Goal: Communication & Community: Participate in discussion

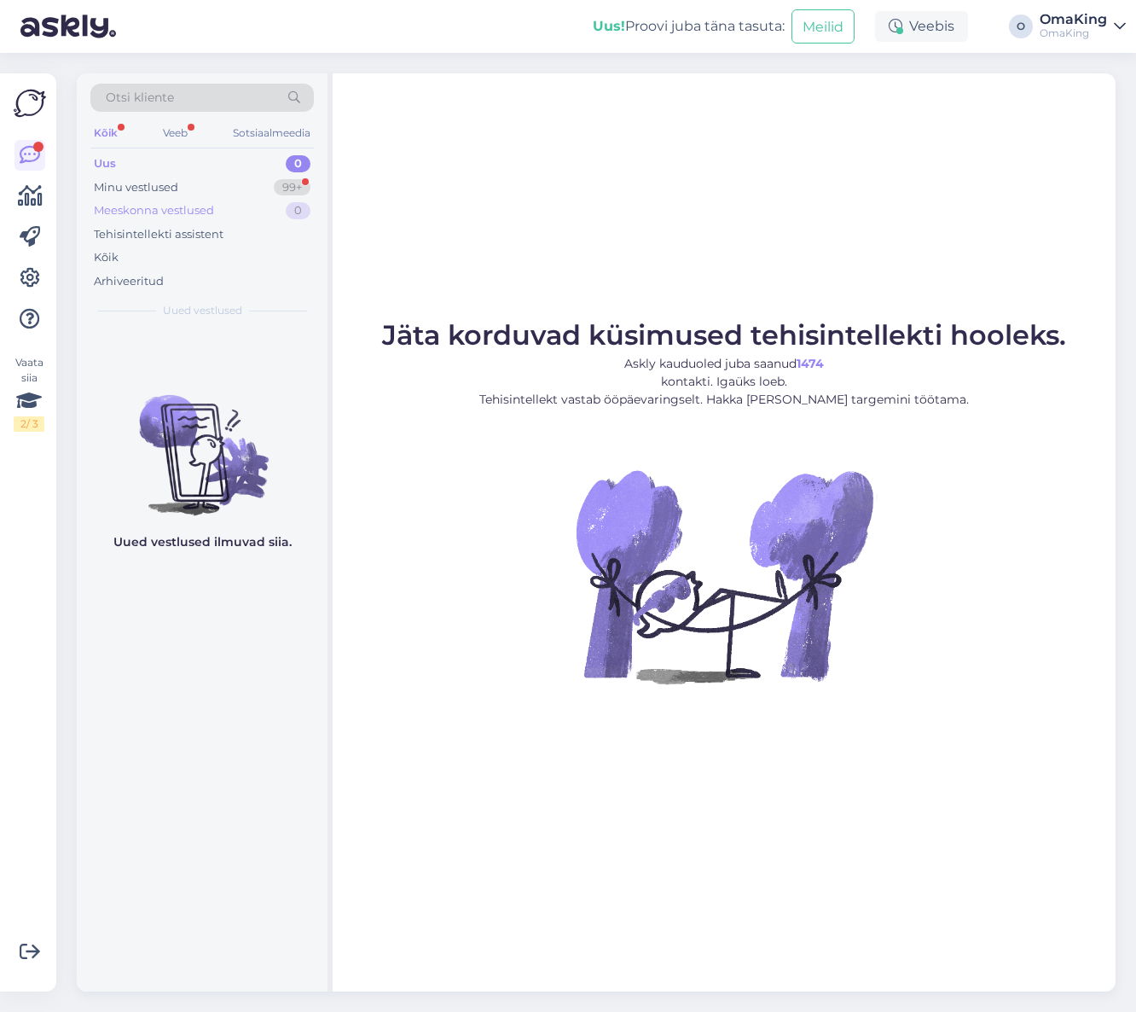
click at [166, 202] on div "Meeskonna vestlused" at bounding box center [154, 210] width 120 height 17
click at [162, 182] on font "Minu vestlused" at bounding box center [136, 187] width 84 height 14
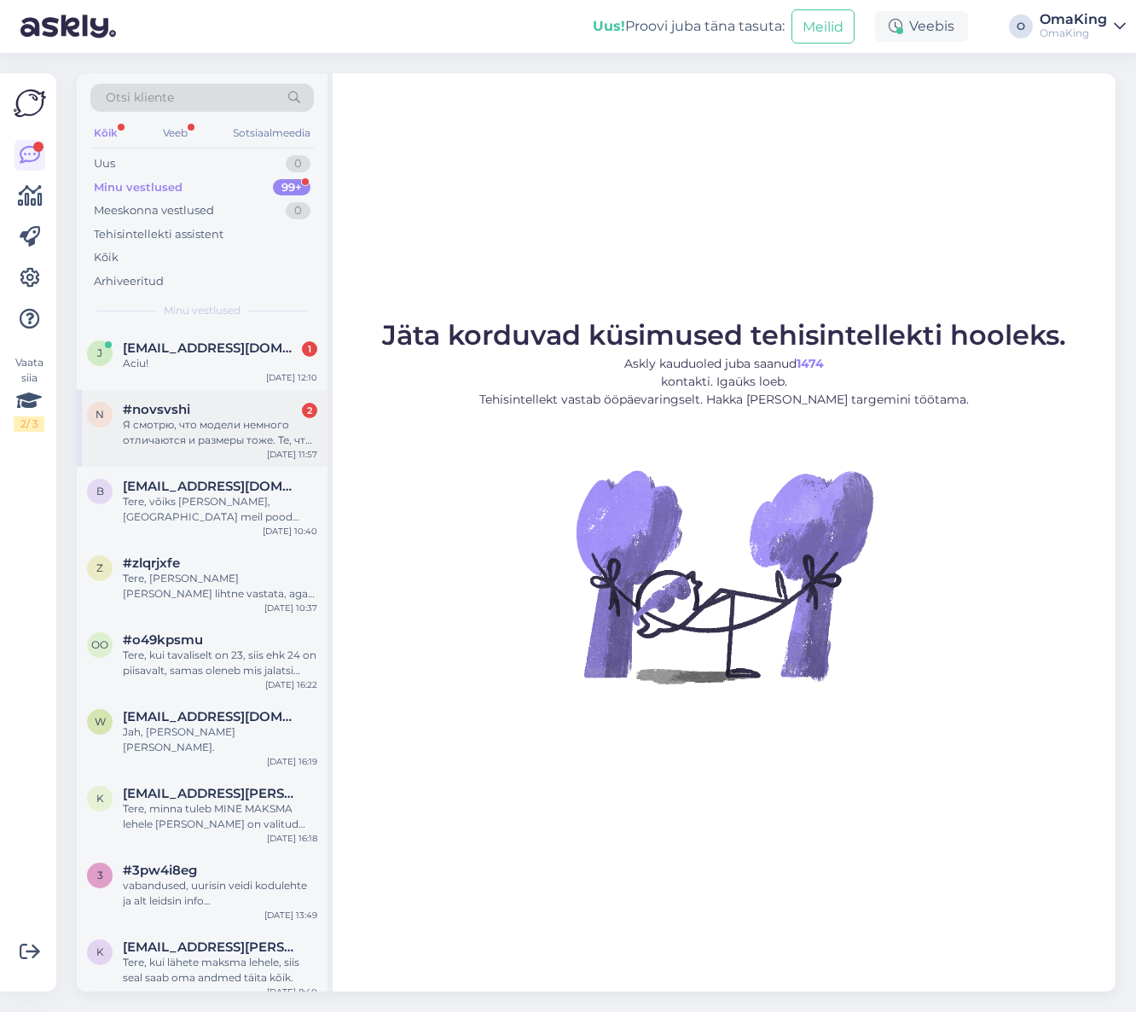
click at [175, 414] on font "#novsvshi" at bounding box center [156, 409] width 67 height 16
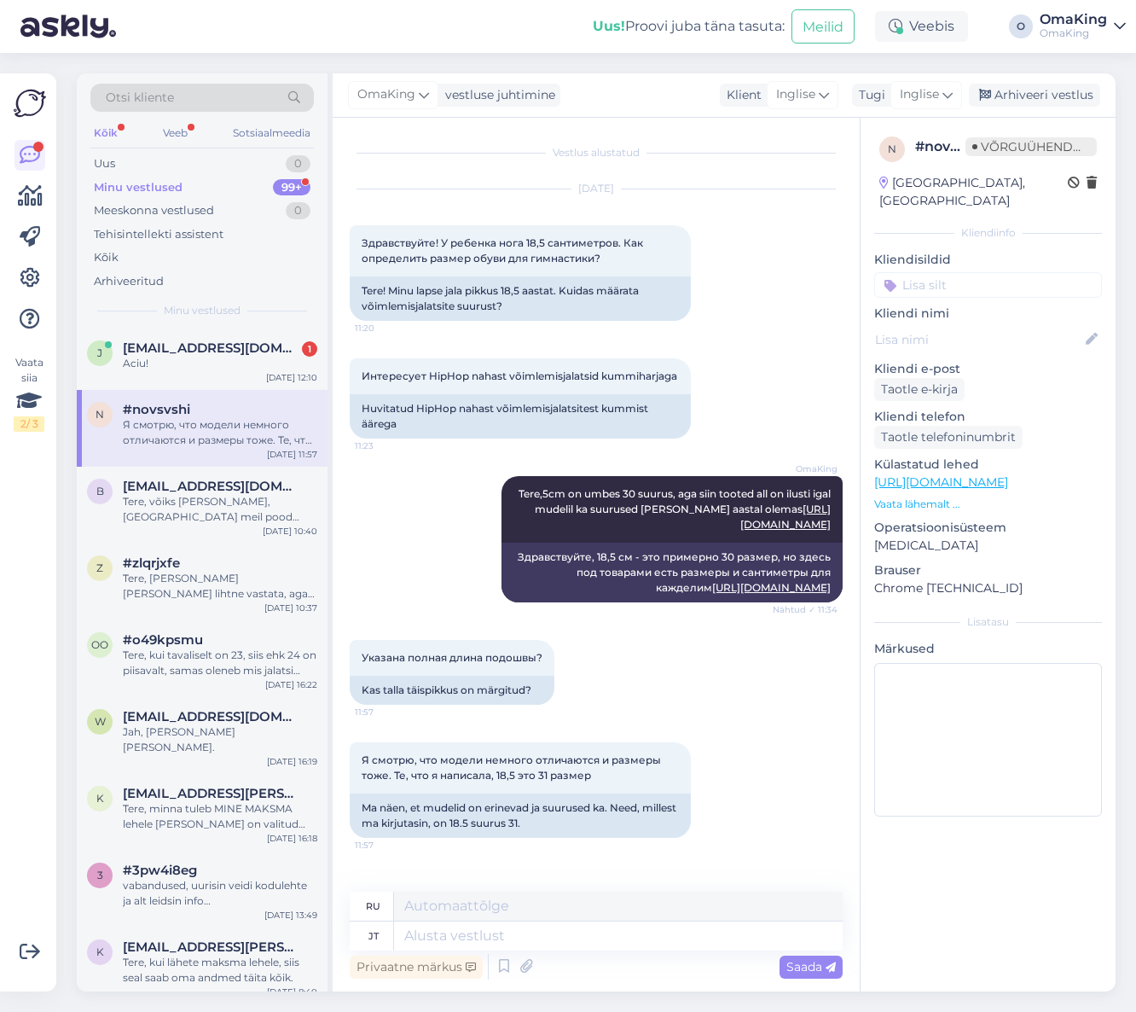
scroll to position [11, 0]
click at [424, 939] on textarea at bounding box center [618, 935] width 449 height 29
type textarea "Iga toode on veidi"
type textarea "Каждый продукт"
type textarea "Iga toode on veidi s"
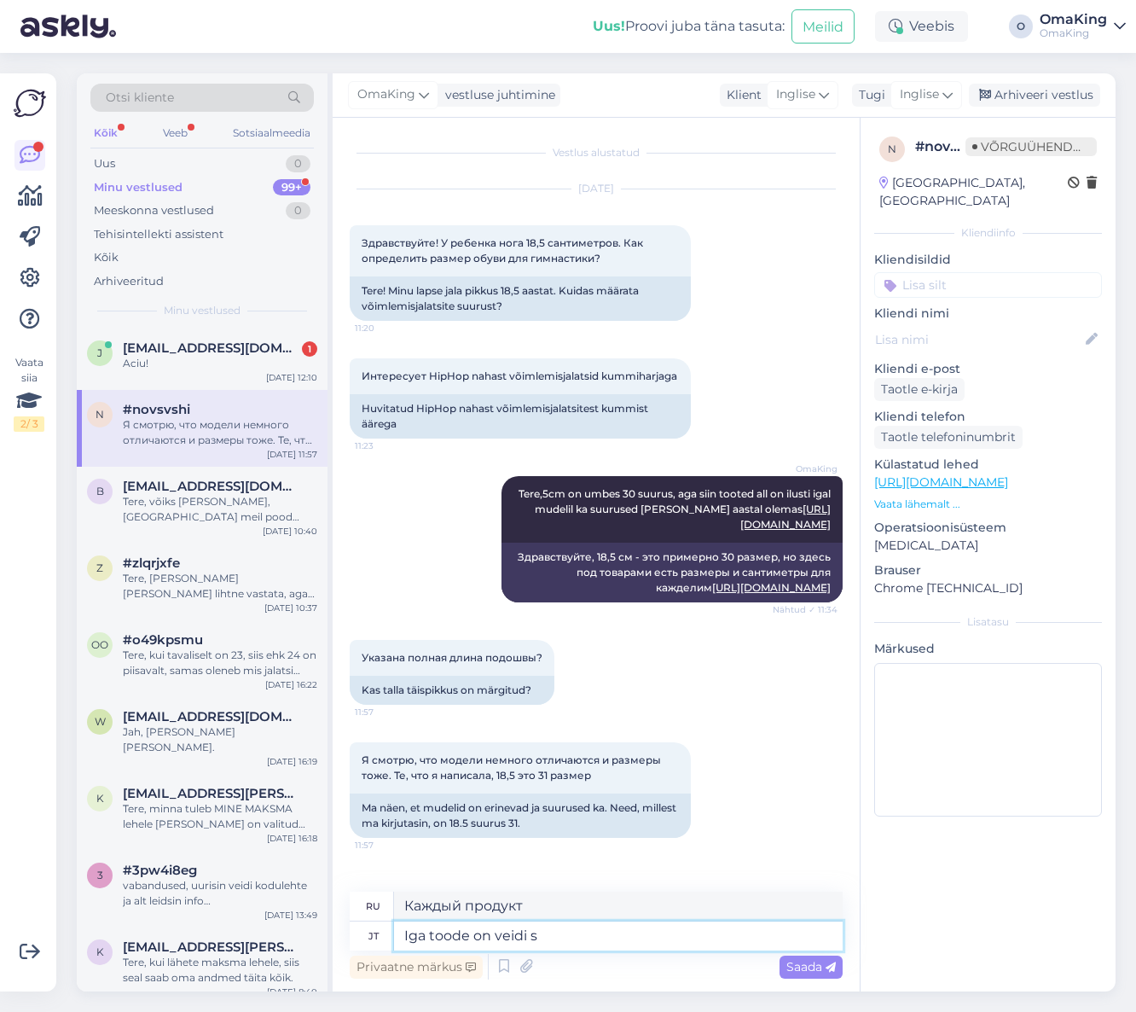
type textarea "Каждый продукт немного"
type textarea "Iga toode on veidi sisiki"
type textarea "Каждый продукт немного отличается"
type textarea "Iga toode on veidi siis"
type textarea "Каждый продукт немного отличается."
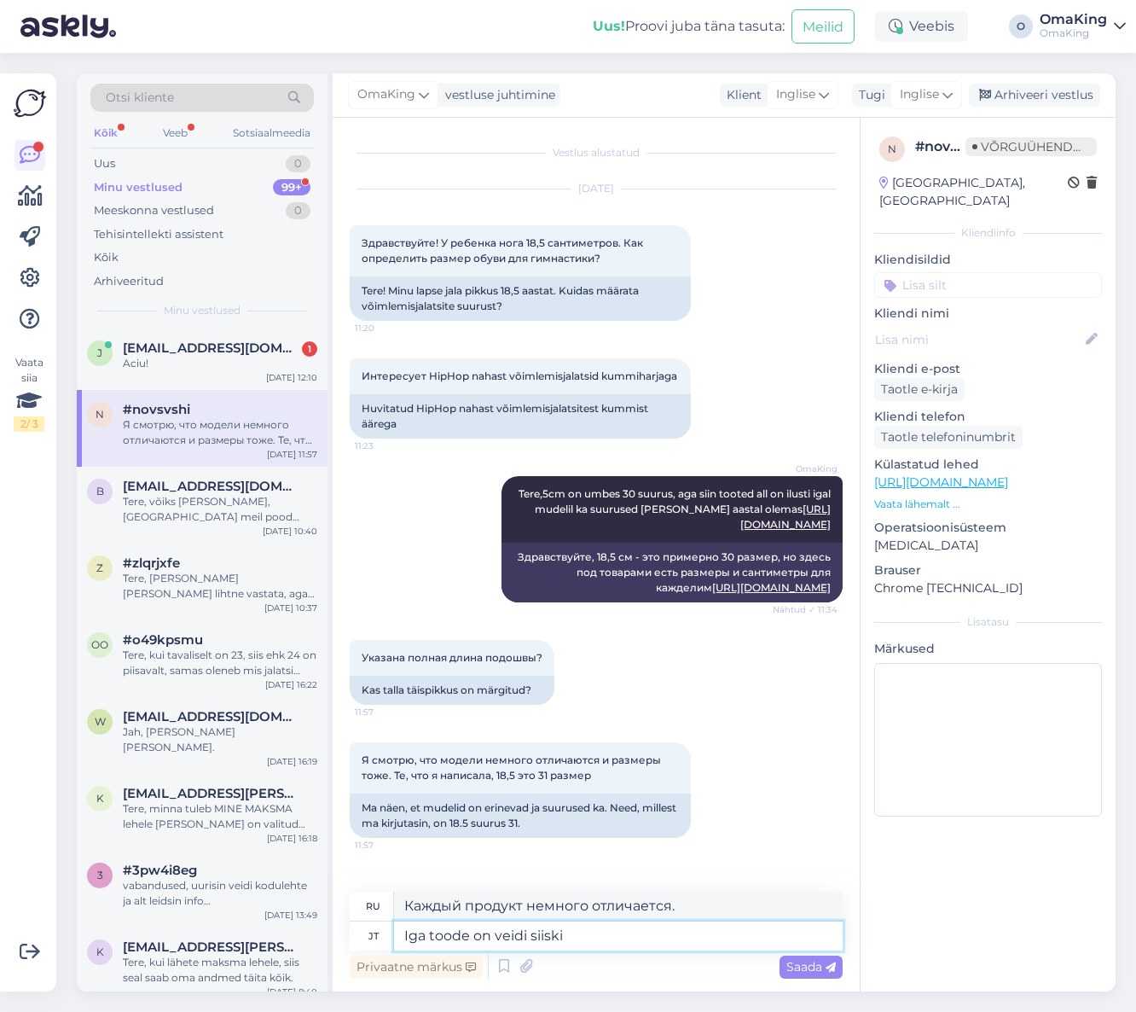
type textarea "Iga toode on veidi siiski"
type textarea "Хотя каждый продукт немного отличается."
type textarea "Iga toode on veidi siiski erinev,"
type textarea "Однако каждый продукт немного отличается,"
type textarea "Iga toode on veidi siiski erinev, saate v"
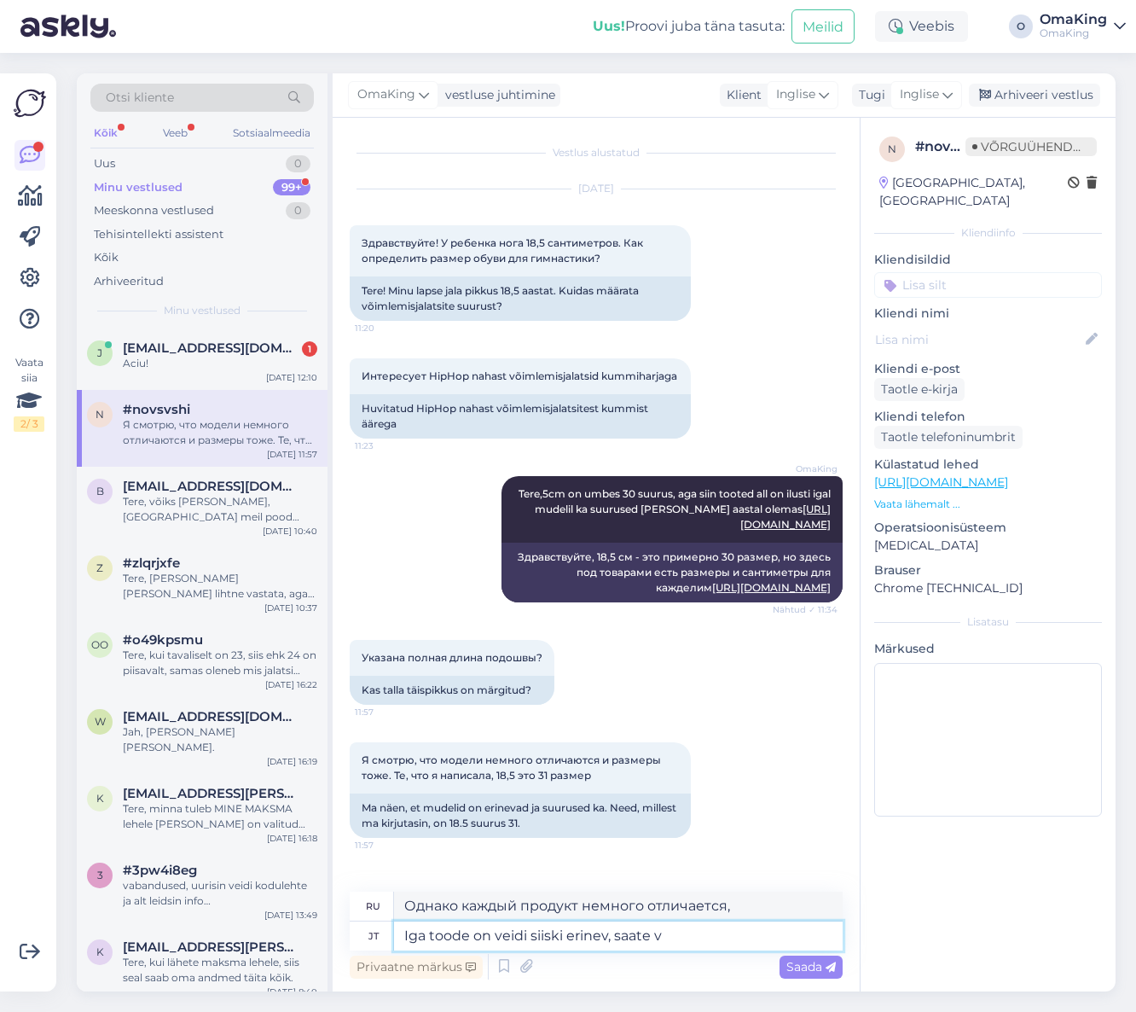
type textarea "Каждый продукт немного отличается, однако вы можете"
type textarea "Iga toode on veidi siiski erinev, saate vaadata"
type textarea "Каждый продукт немного отличается, вы можете проверить"
type textarea "Iga toode on veidi siiski erinev, saate vaadata andmeid i"
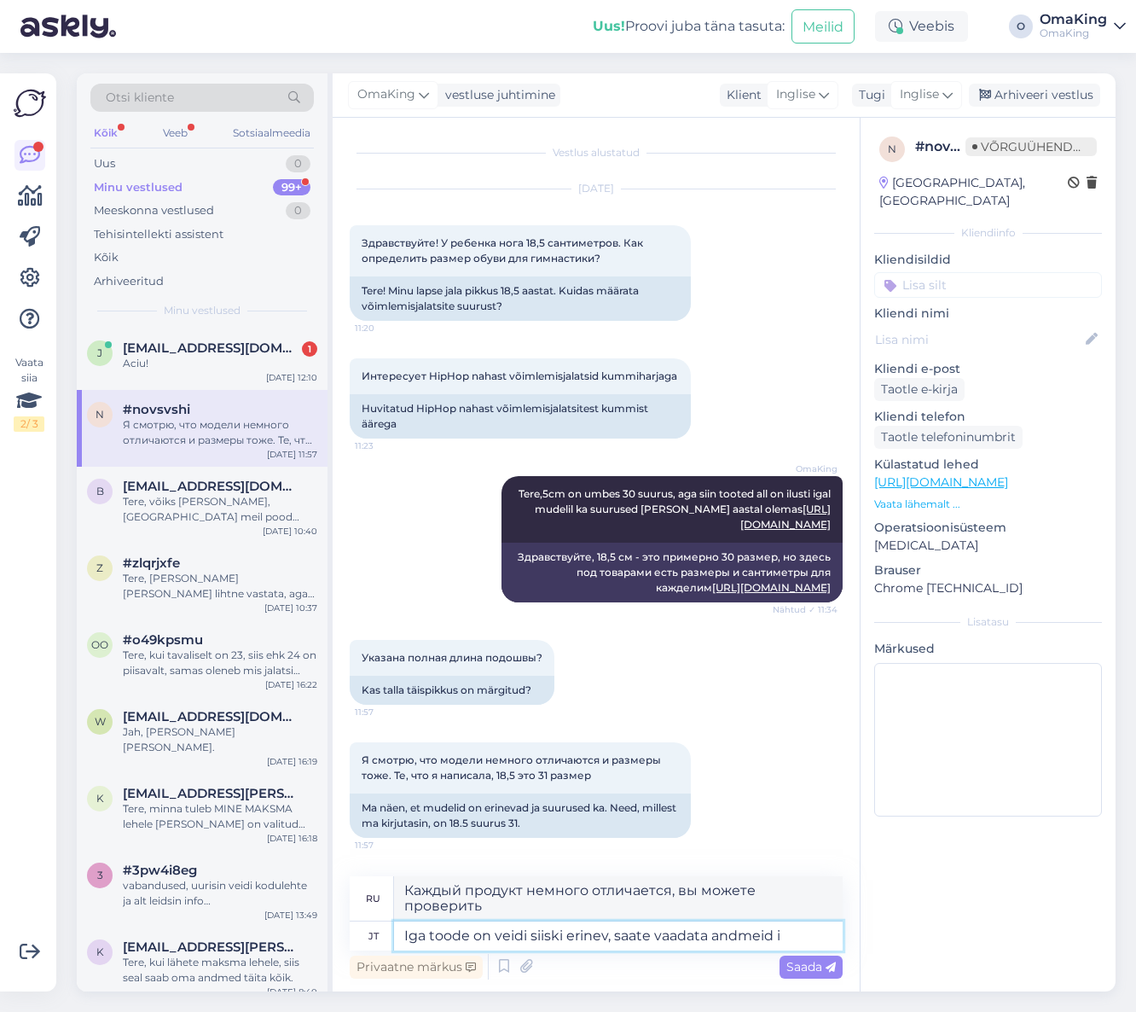
type textarea "Каждый продукт немного отличается, вы можете проверить детали"
type textarea "Iga toode on veidi siiski erinev, saate vaadata andmeid iga"
type textarea "Каждый продукт немного отличается, вы можете просмотреть подробную информацию о…"
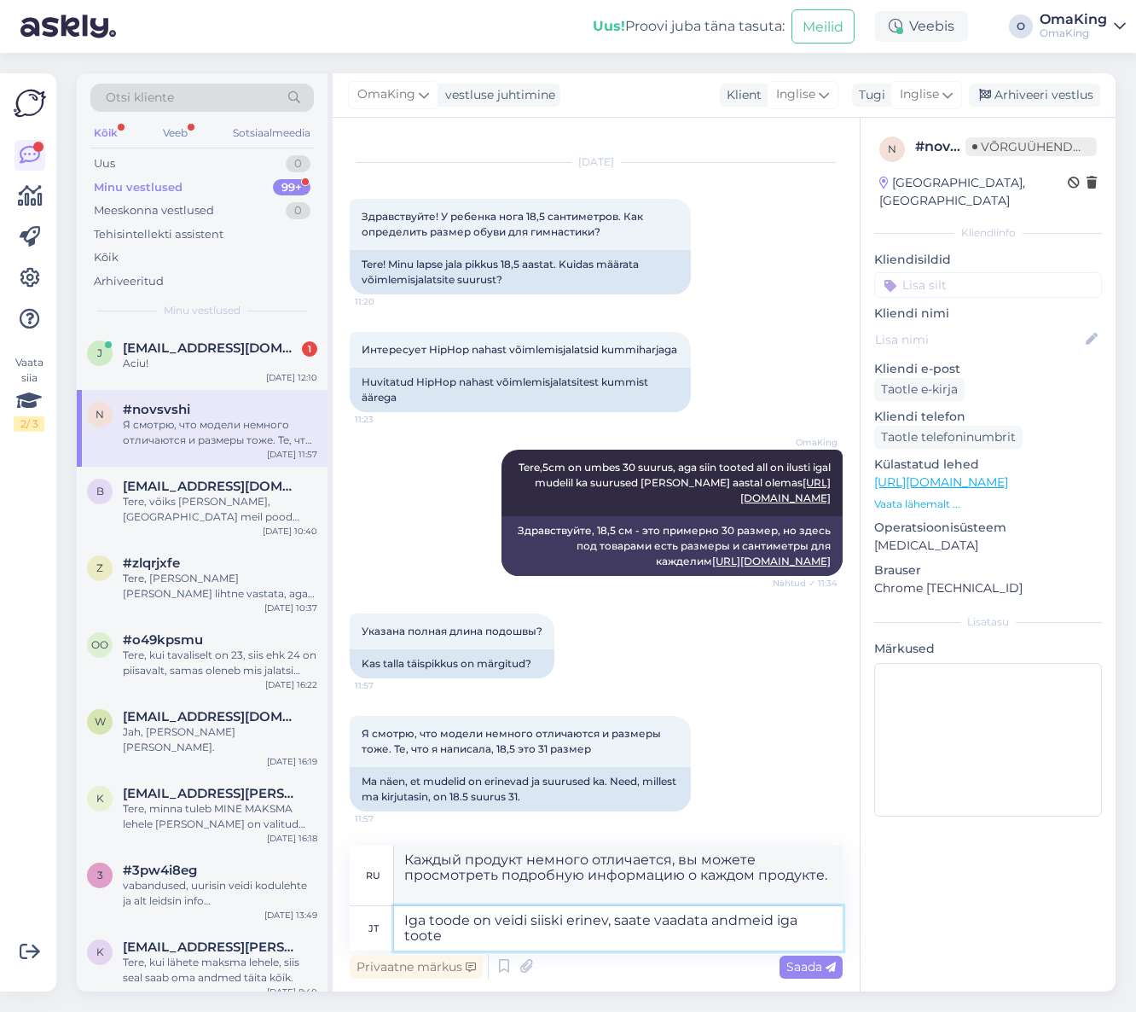
type textarea "Iga toode on veidi siiski erinev, saate vaadata andmeid iga toote a"
type textarea "Каждый продукт немного отличается, однако вы можете просмотреть подробную инфор…"
type textarea "Iga toode on veidi siiski erinev, saate vaadata andmeid iga toote all e"
type textarea "Каждый продукт немного отличается, подробности можно посмотреть под каждым прод…"
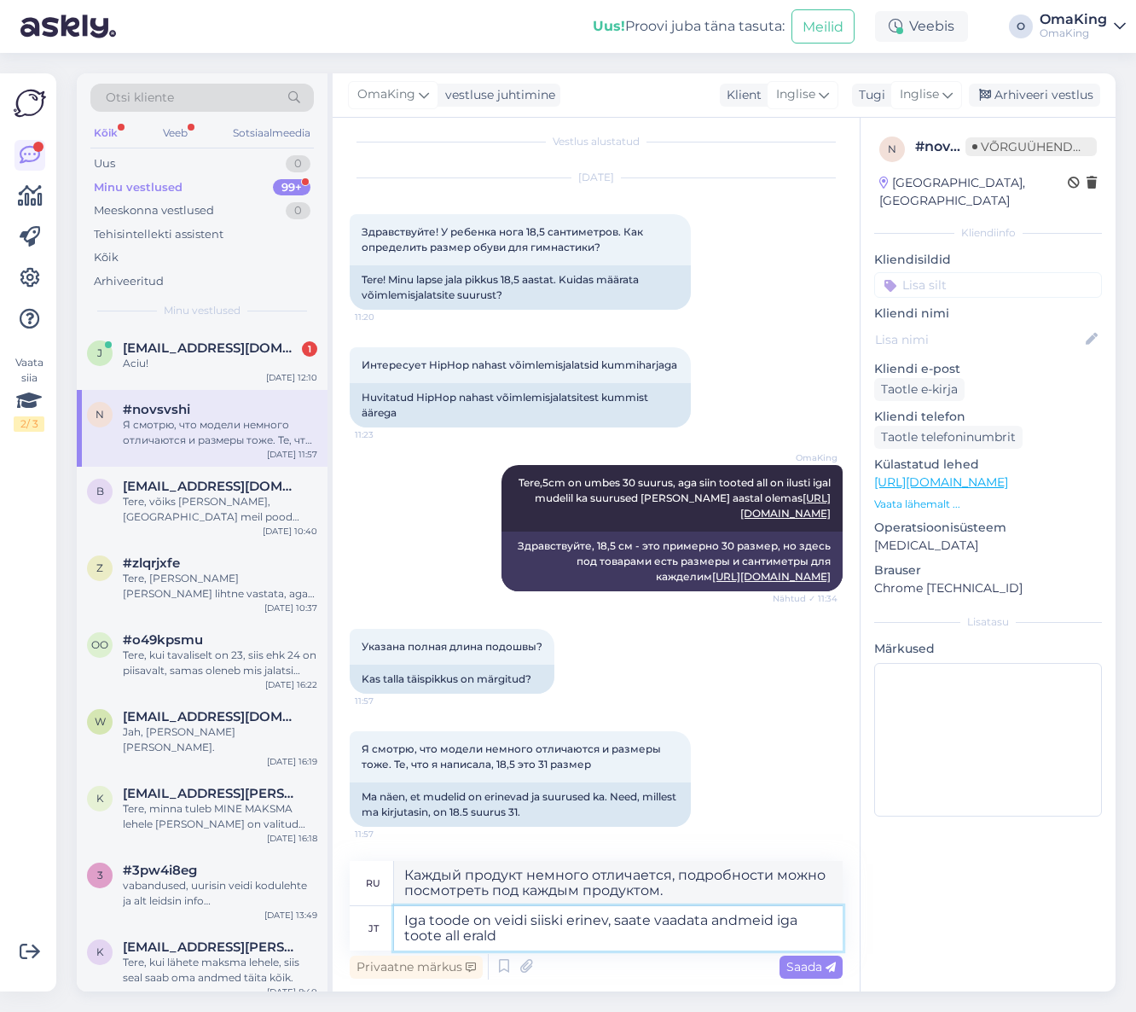
type textarea "Iga toode on veidi siiski erinev, saate vaadata andmeid iga toote all eraldi"
type textarea "Каждый продукт немного отличается, вы можете просмотреть данные по каждому прод…"
type textarea "Iga toode on veidi siiski erinev, saate vaadata andmeid iga toote all eraldi"
click at [822, 961] on font "Saada" at bounding box center [805, 966] width 36 height 15
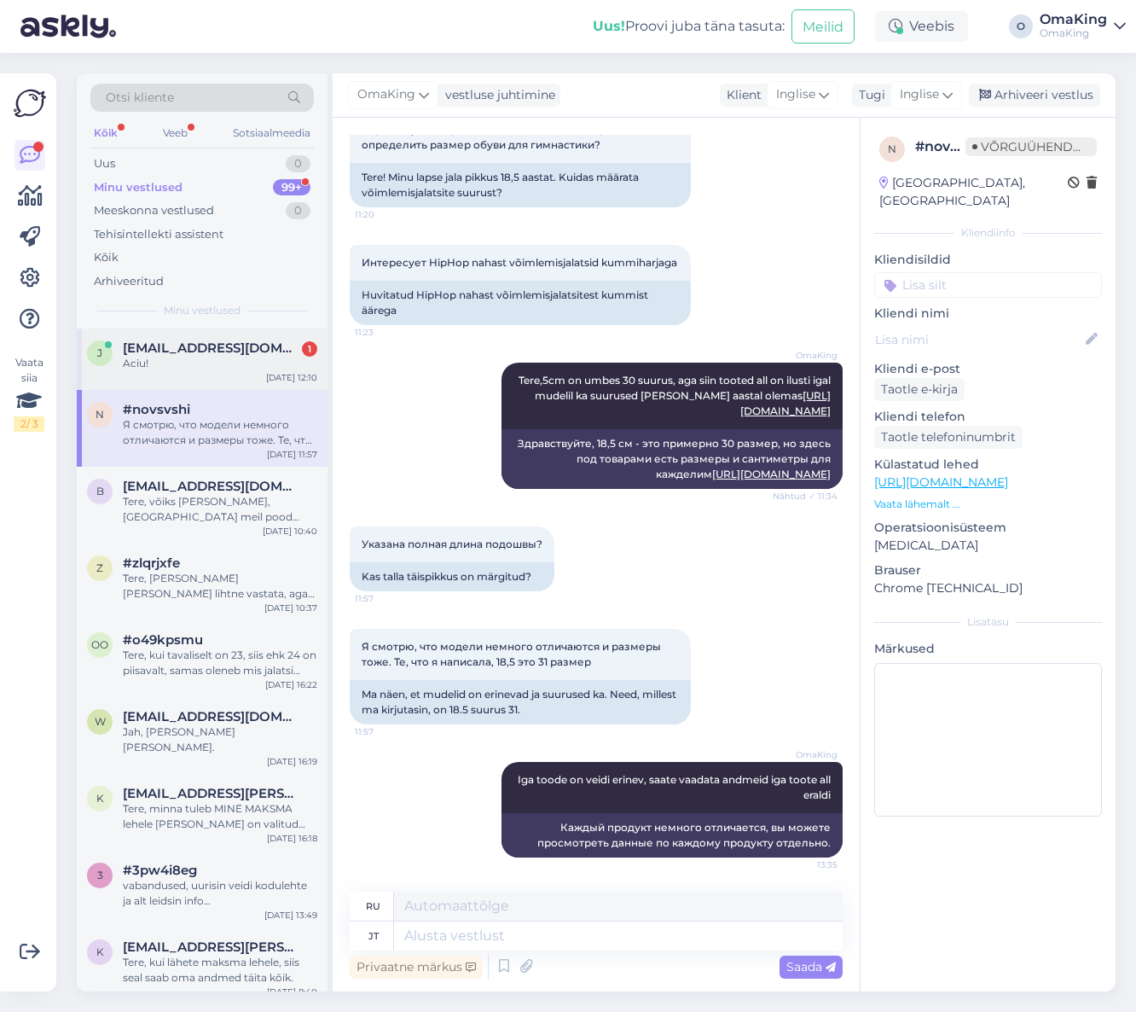
click at [160, 347] on font "[EMAIL_ADDRESS][DOMAIN_NAME]" at bounding box center [240, 348] width 235 height 16
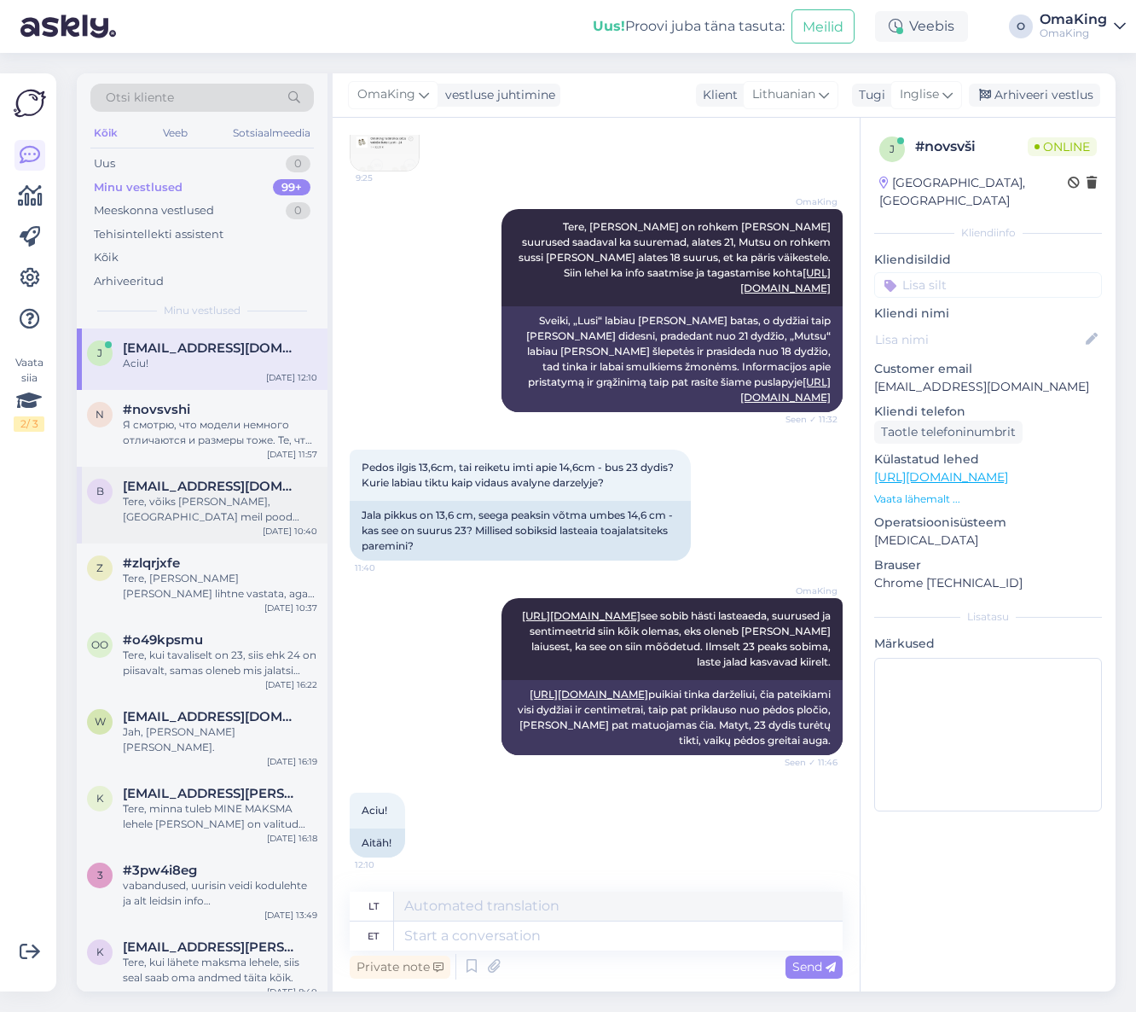
scroll to position [272, 0]
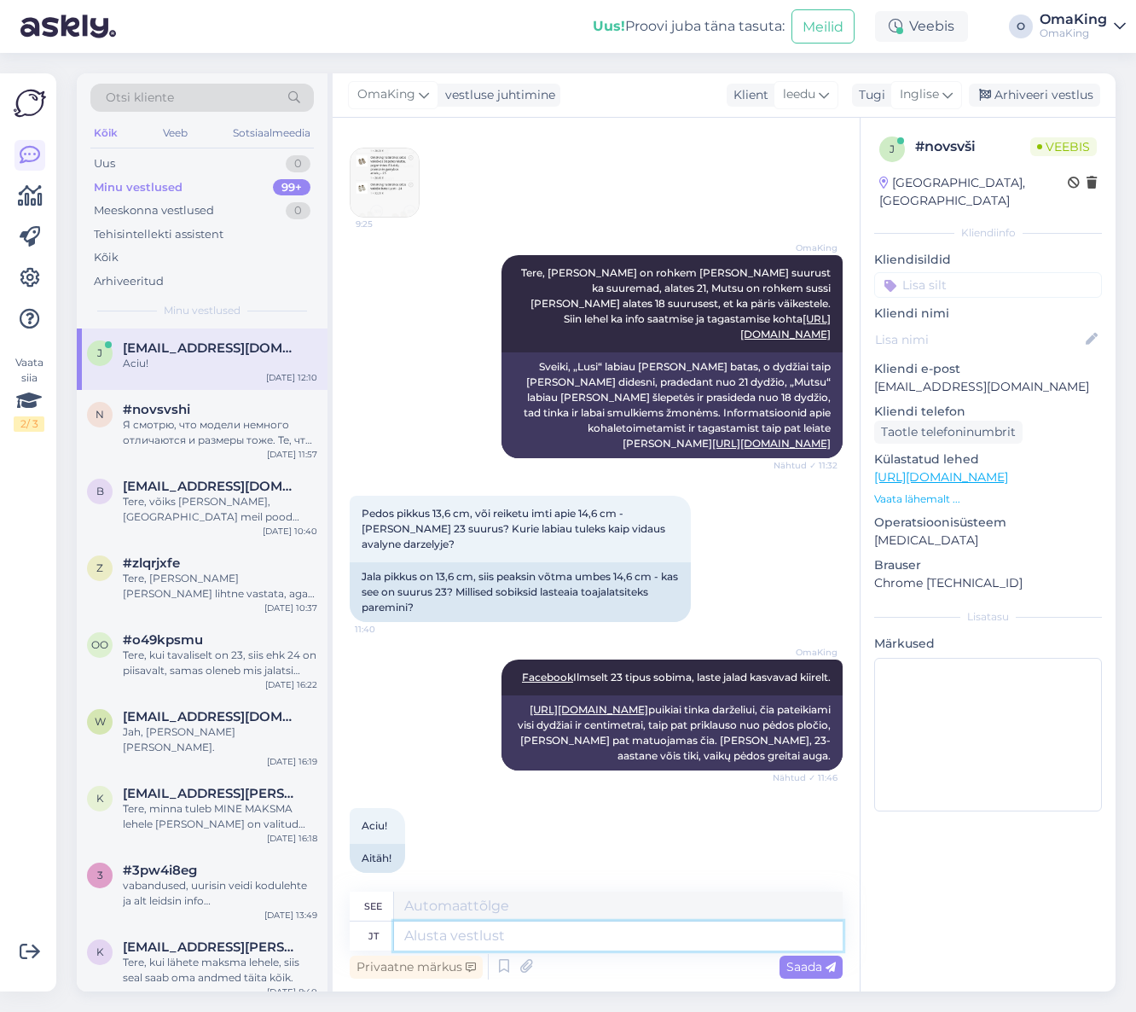
click at [446, 932] on textarea at bounding box center [618, 935] width 449 height 29
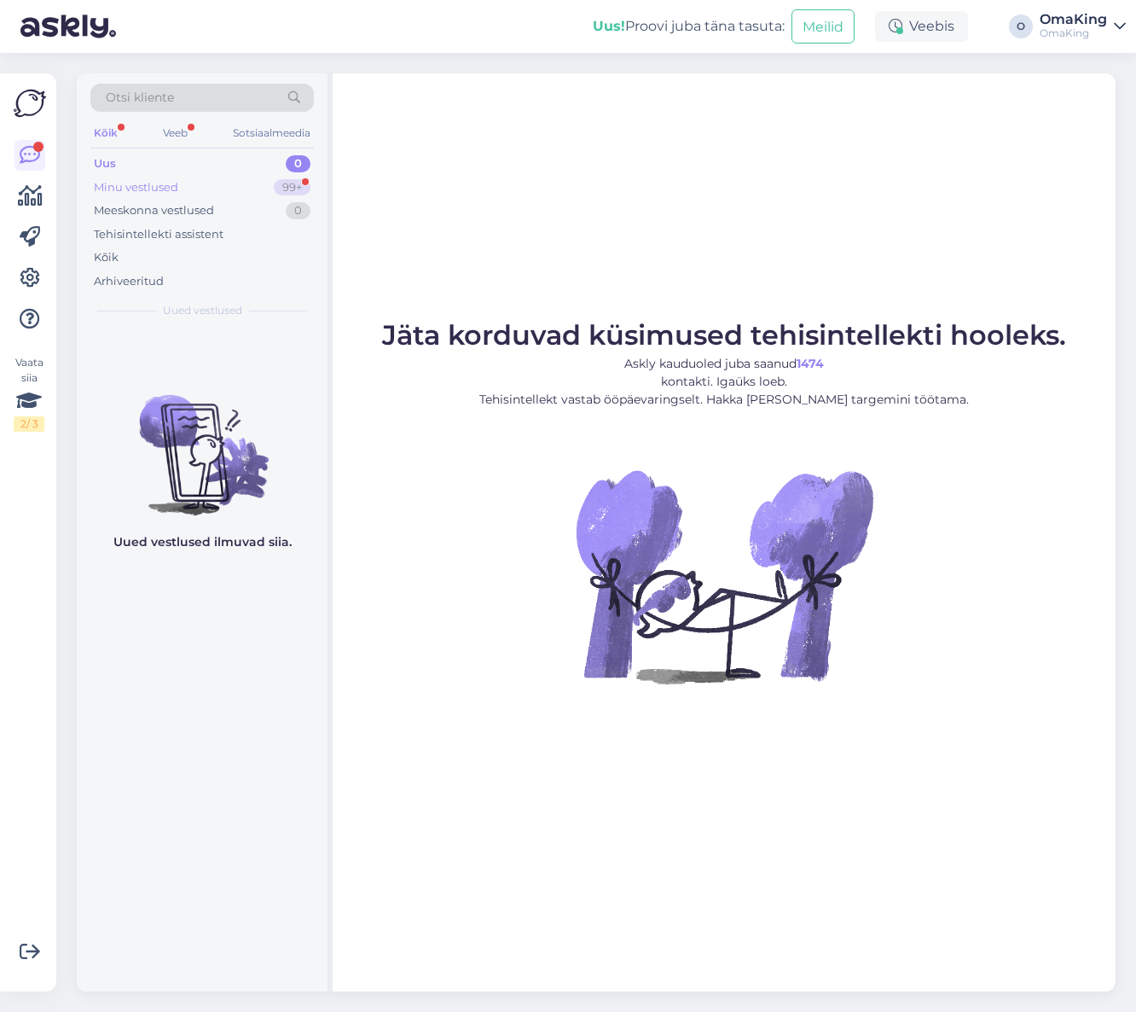
click at [109, 186] on font "Minu vestlused" at bounding box center [136, 187] width 84 height 14
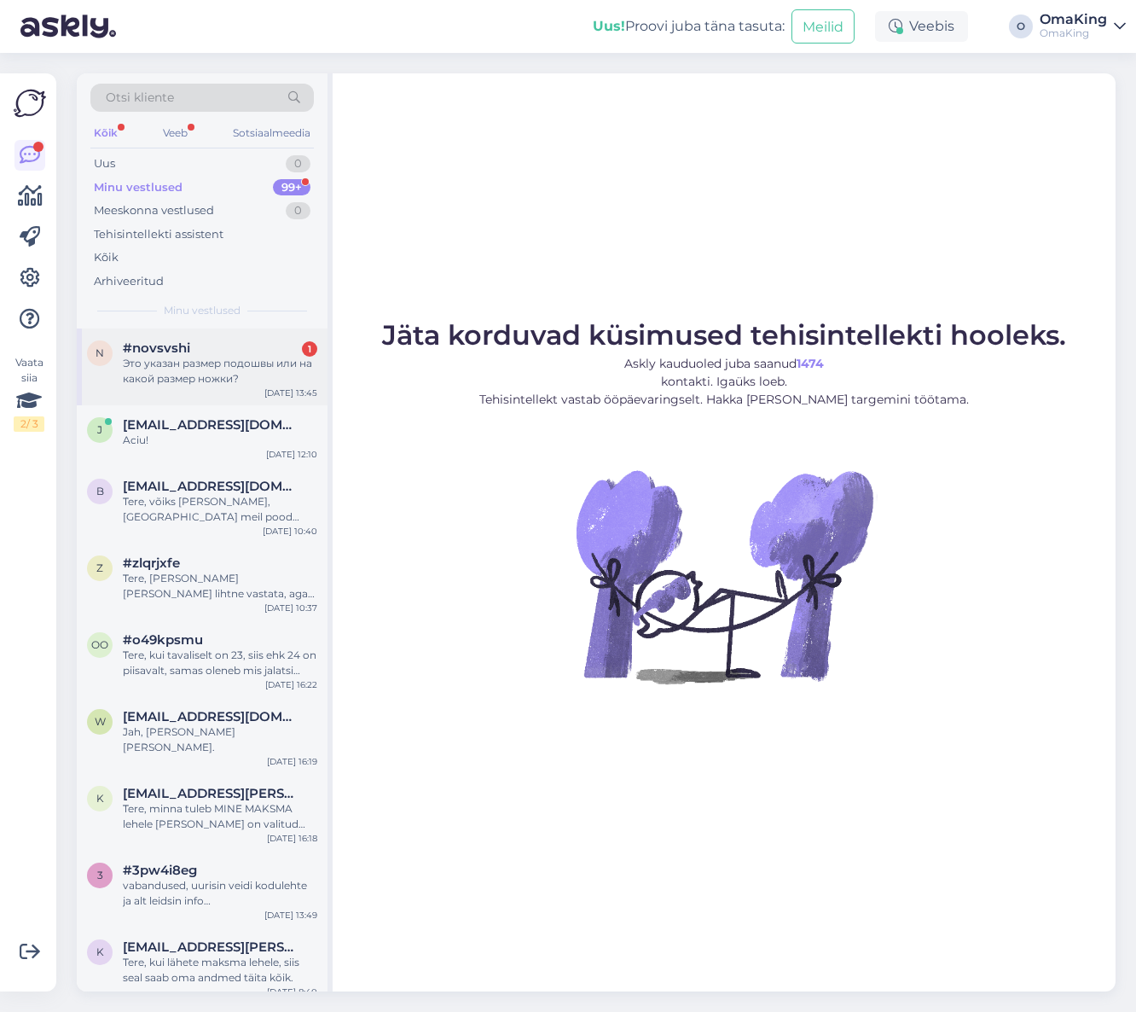
click at [199, 347] on div "#novsvshi 1" at bounding box center [220, 347] width 195 height 15
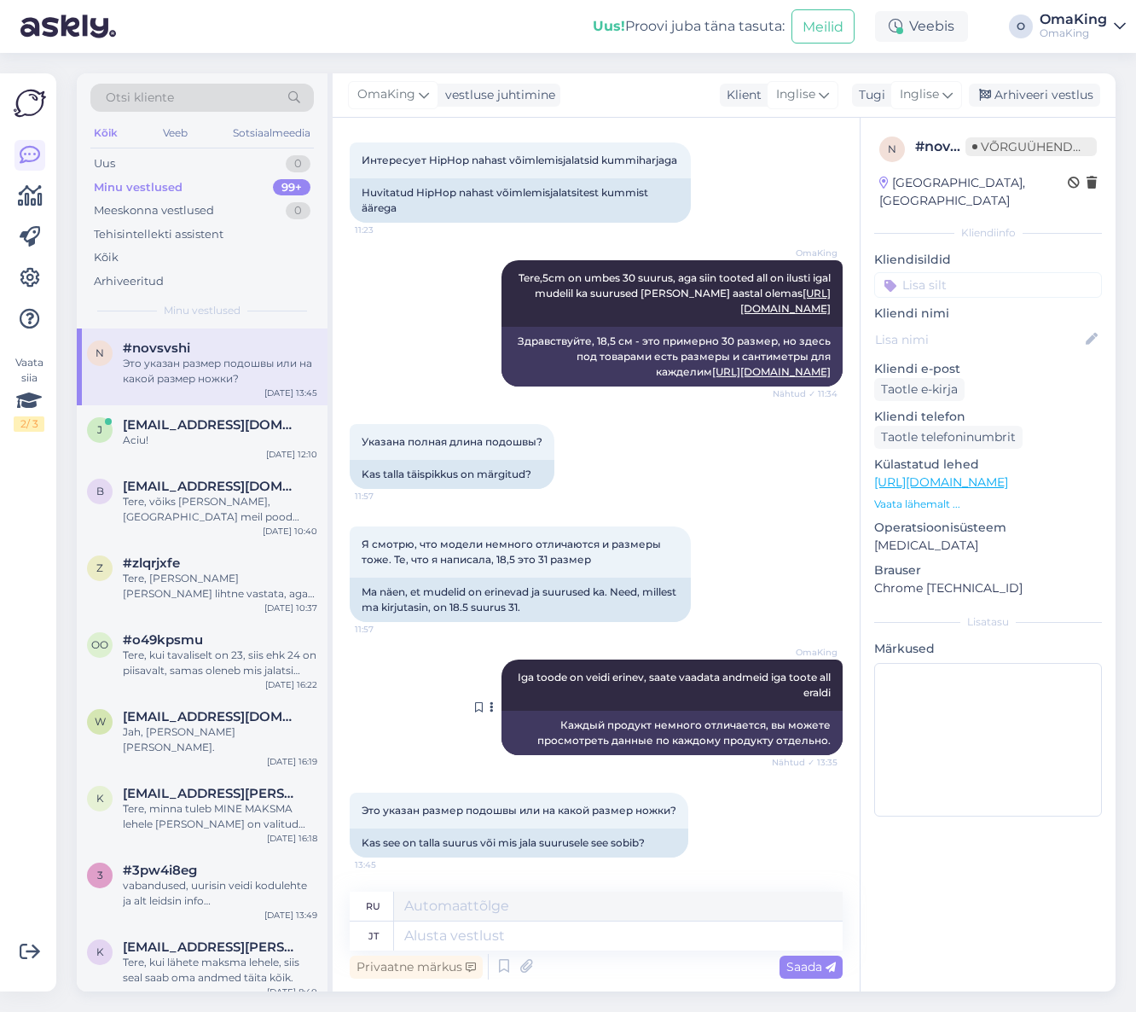
scroll to position [247, 0]
click at [450, 932] on textarea at bounding box center [618, 935] width 449 height 29
type textarea "kirjas o"
type textarea "в письменной форме"
type textarea "kirjas on"
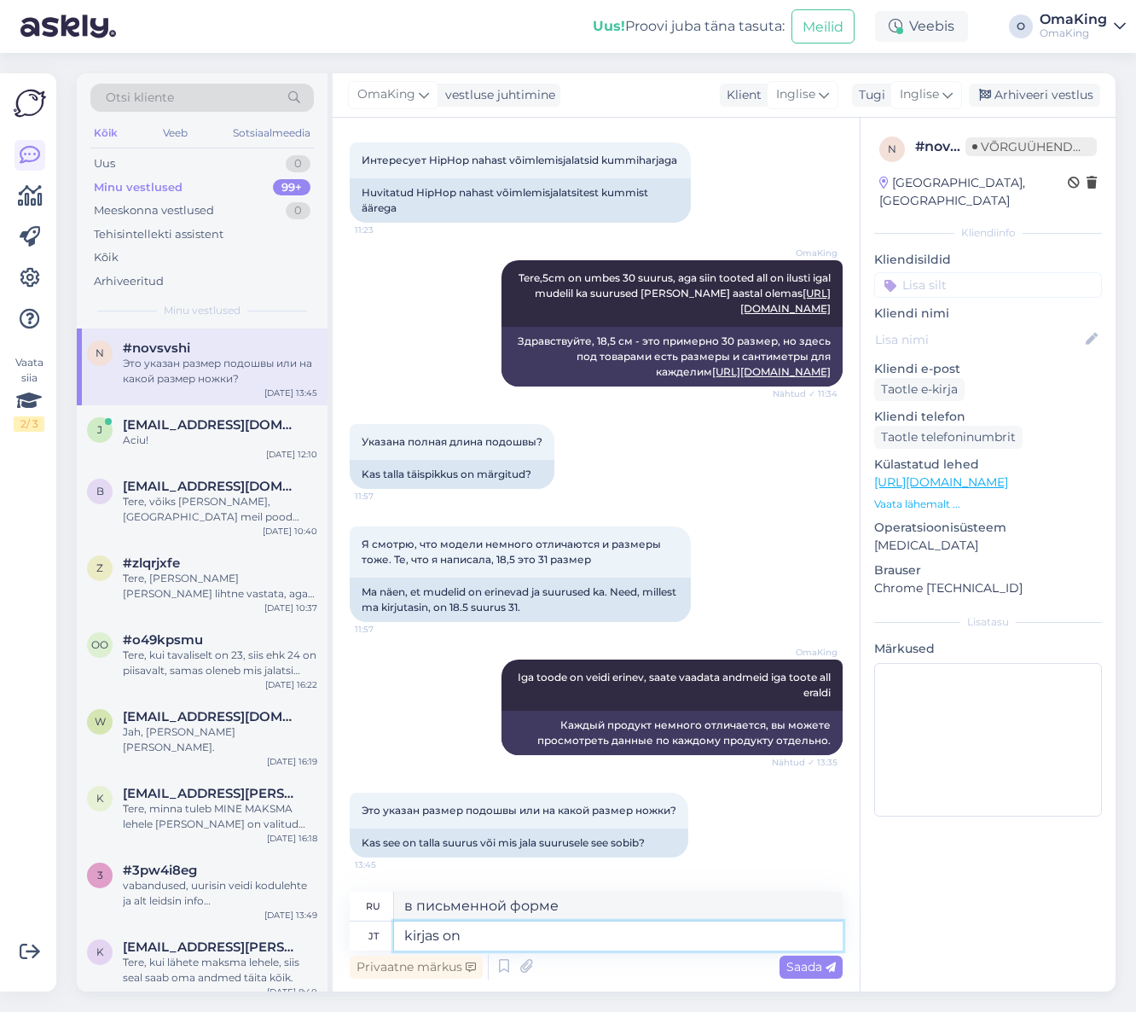
type textarea "написано"
type textarea "kirjas on tald m"
type textarea "буква "единственная""
type textarea "kirjas on tald mõõdetuna s"
type textarea "подошва измеряется"
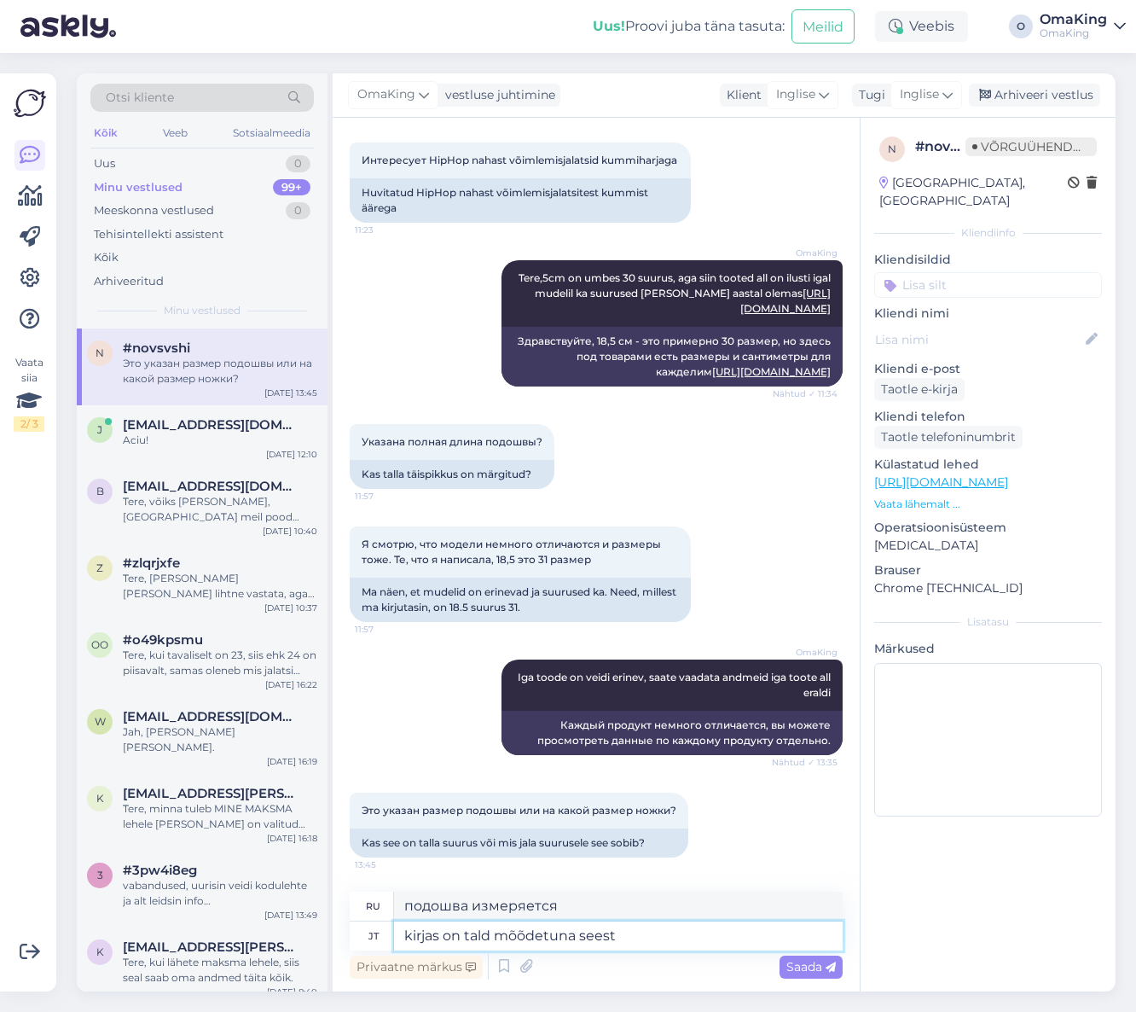
type textarea "kirjas on tald mõõdetuna seest s"
type textarea "подошва измеряется изнутри"
type textarea "kirjas on tald mõõdetuna seest sentimeetrites"
type textarea "Подошва измеряется в сантиметрах с внутренней стороны."
type textarea "kirjas on tald mõõdetuna seest sentimeetrites"
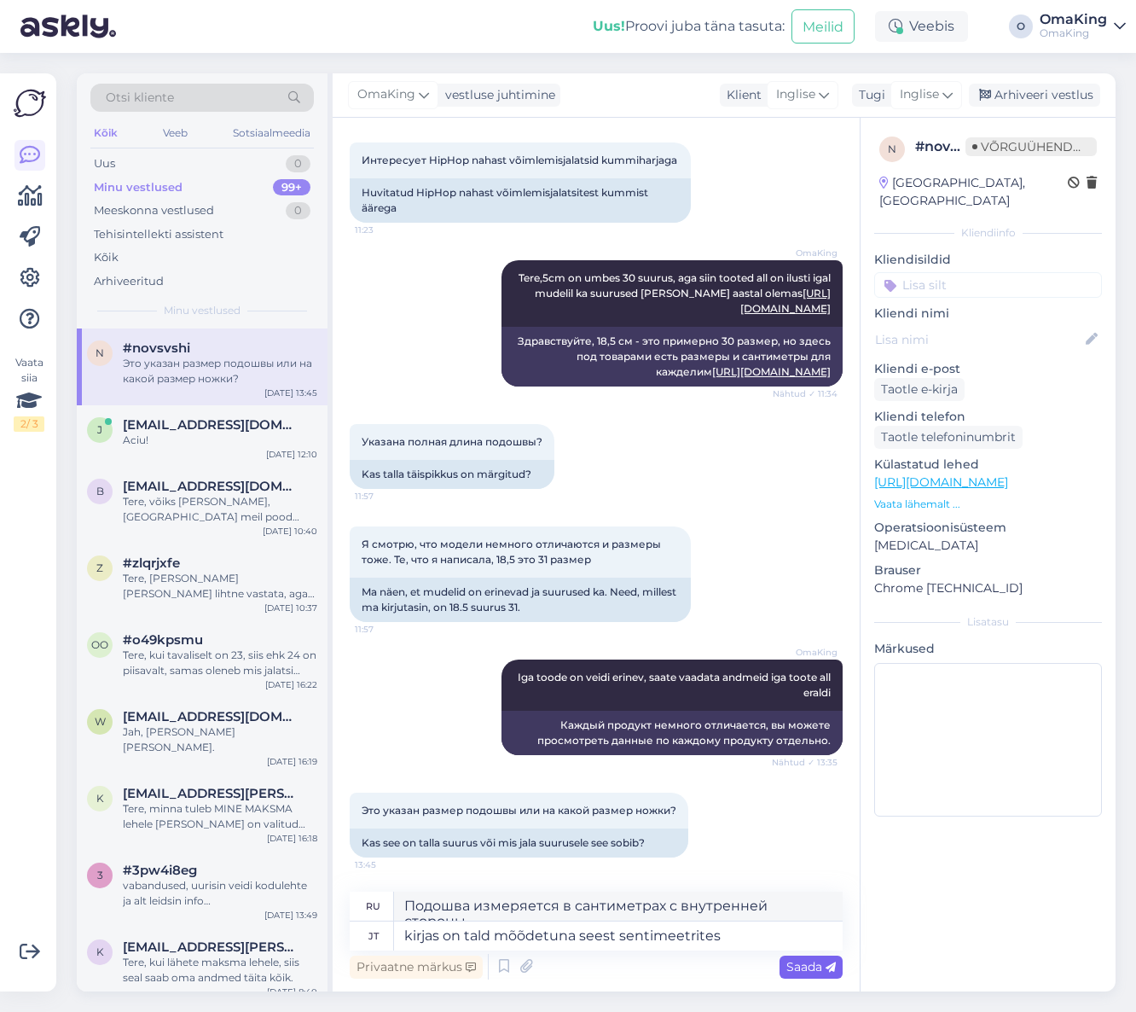
click at [805, 960] on font "Saada" at bounding box center [805, 966] width 36 height 15
